Goal: Information Seeking & Learning: Learn about a topic

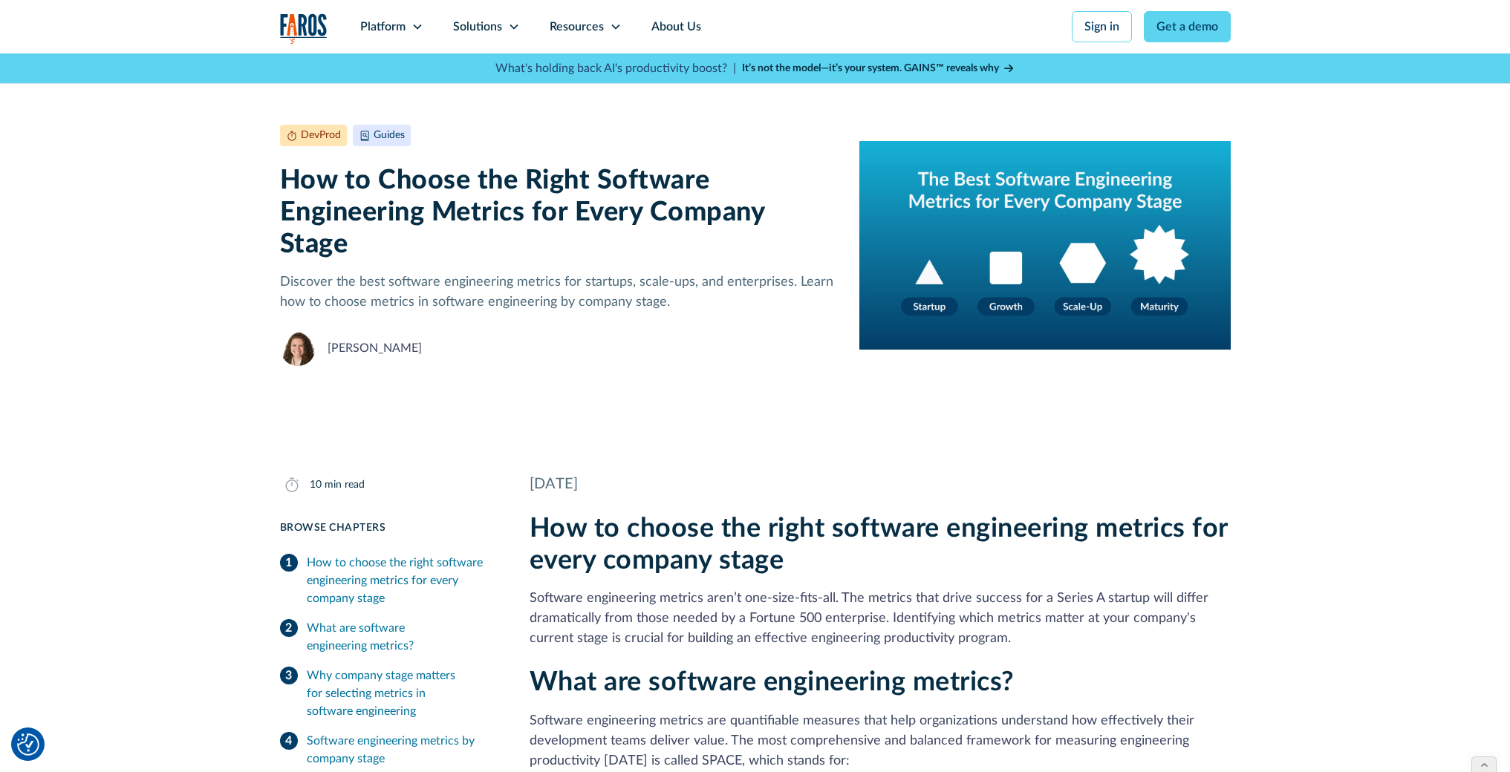
click at [297, 25] on img "home" at bounding box center [304, 28] width 48 height 30
